Goal: Obtain resource: Download file/media

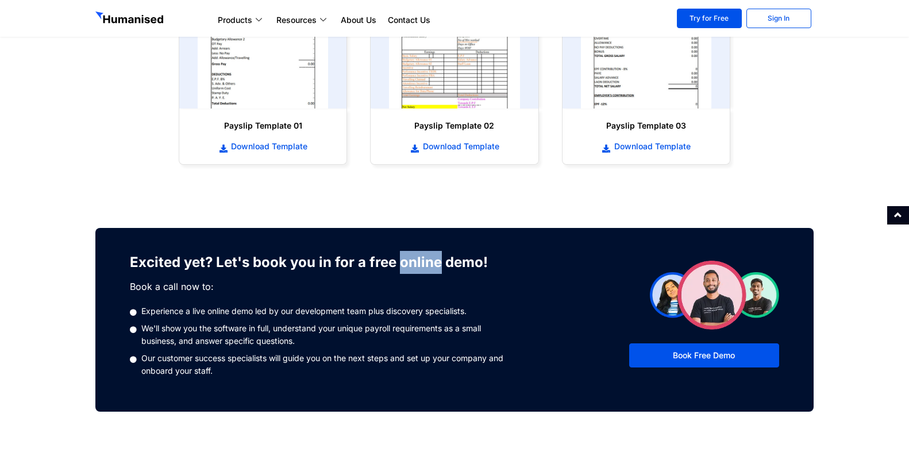
click at [629, 186] on section "Excited yet? Let's book you in for a free online demo! Book a call now to: Expe…" at bounding box center [455, 296] width 730 height 241
click at [481, 151] on span "Download Template" at bounding box center [459, 146] width 79 height 11
click at [468, 151] on span "Download Template" at bounding box center [459, 146] width 79 height 11
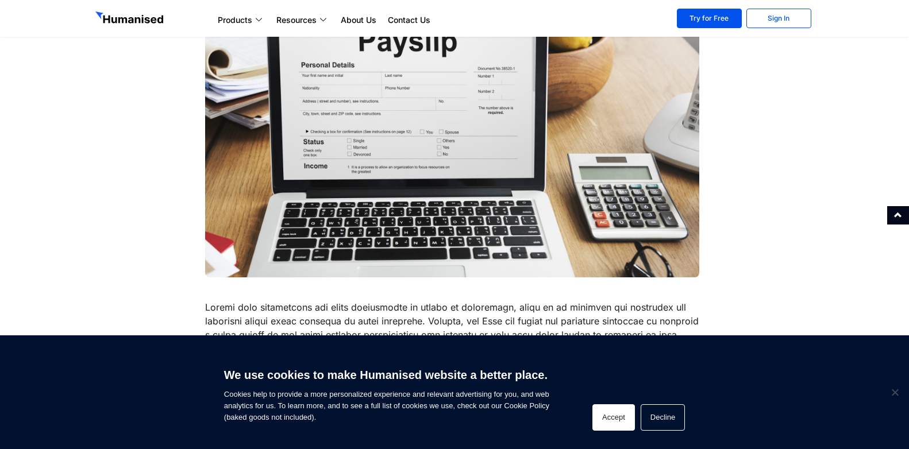
click at [607, 424] on button "Accept" at bounding box center [613, 417] width 43 height 26
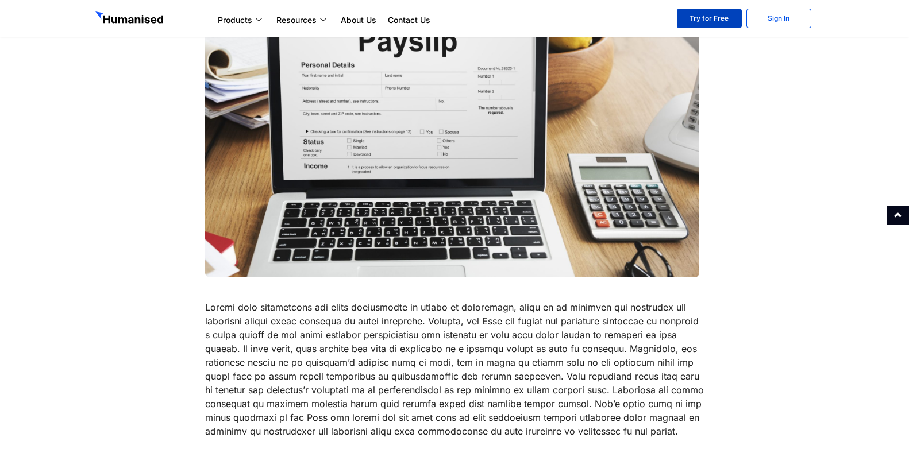
click at [719, 12] on link "Try for Free" at bounding box center [709, 19] width 65 height 20
